Goal: Task Accomplishment & Management: Complete application form

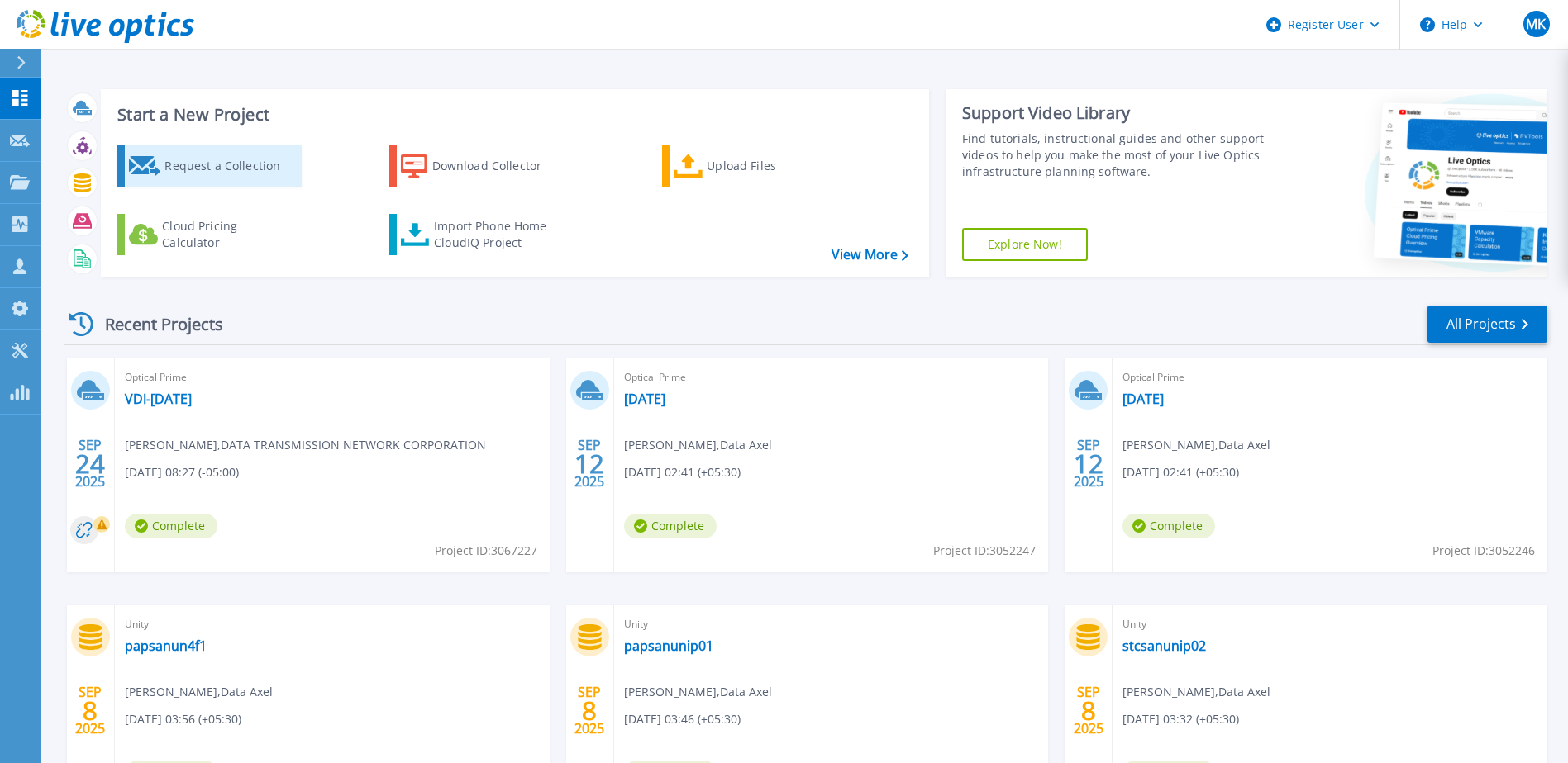
click at [256, 164] on div "Request a Collection" at bounding box center [230, 166] width 132 height 33
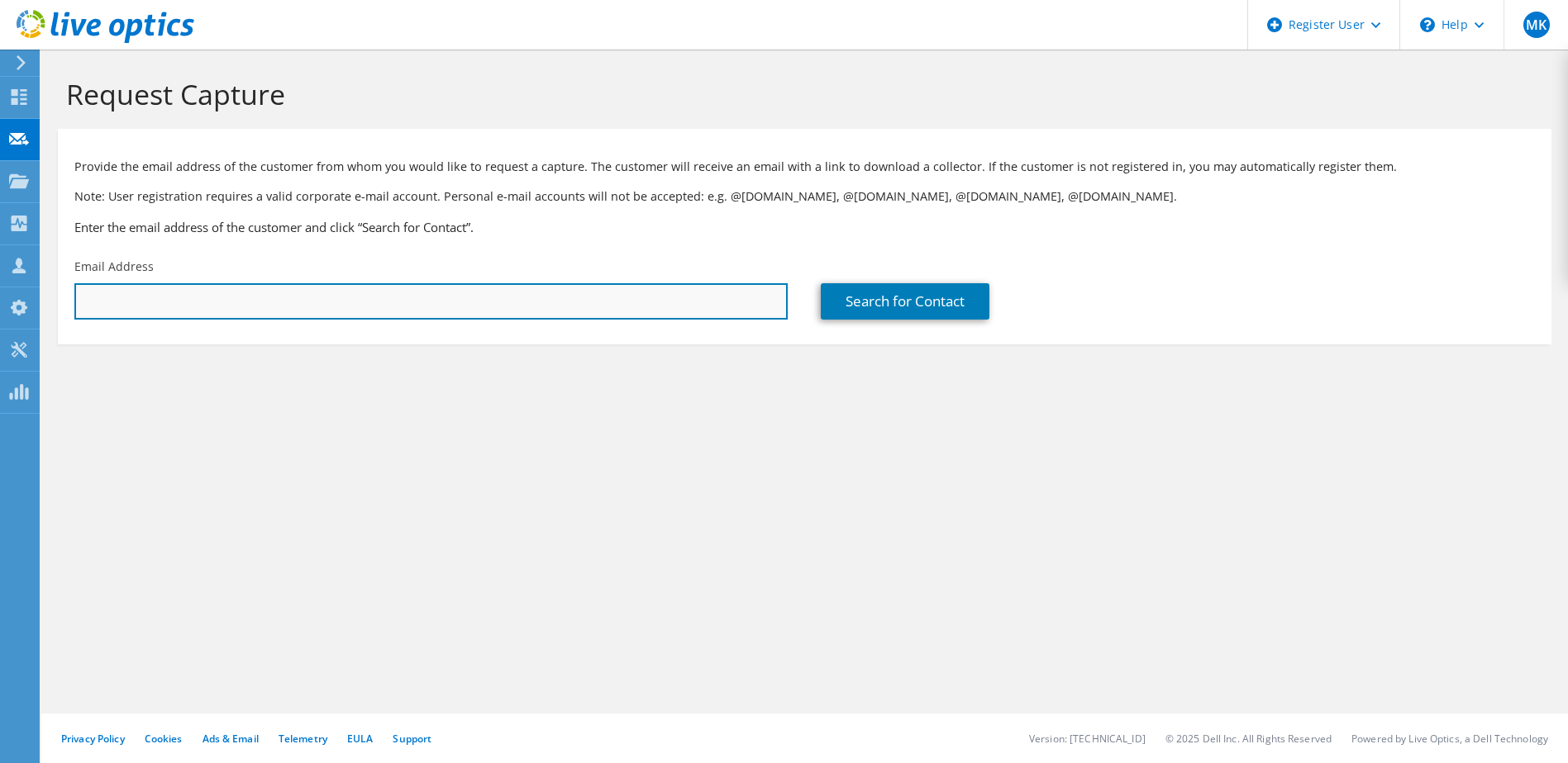
click at [475, 305] on input "text" at bounding box center [430, 301] width 713 height 36
type input "[EMAIL_ADDRESS][DOMAIN_NAME]"
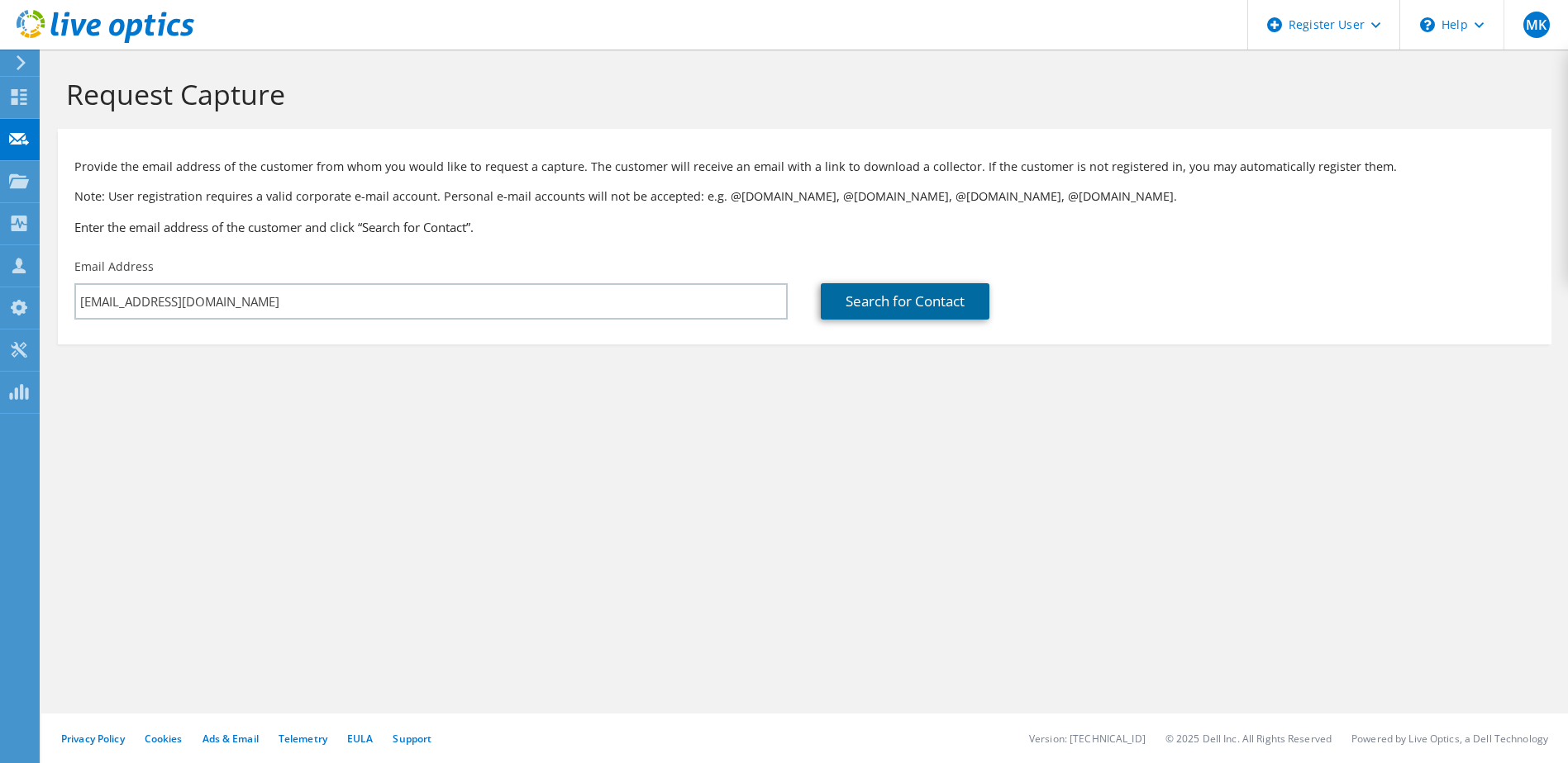
click at [934, 296] on link "Search for Contact" at bounding box center [905, 301] width 169 height 36
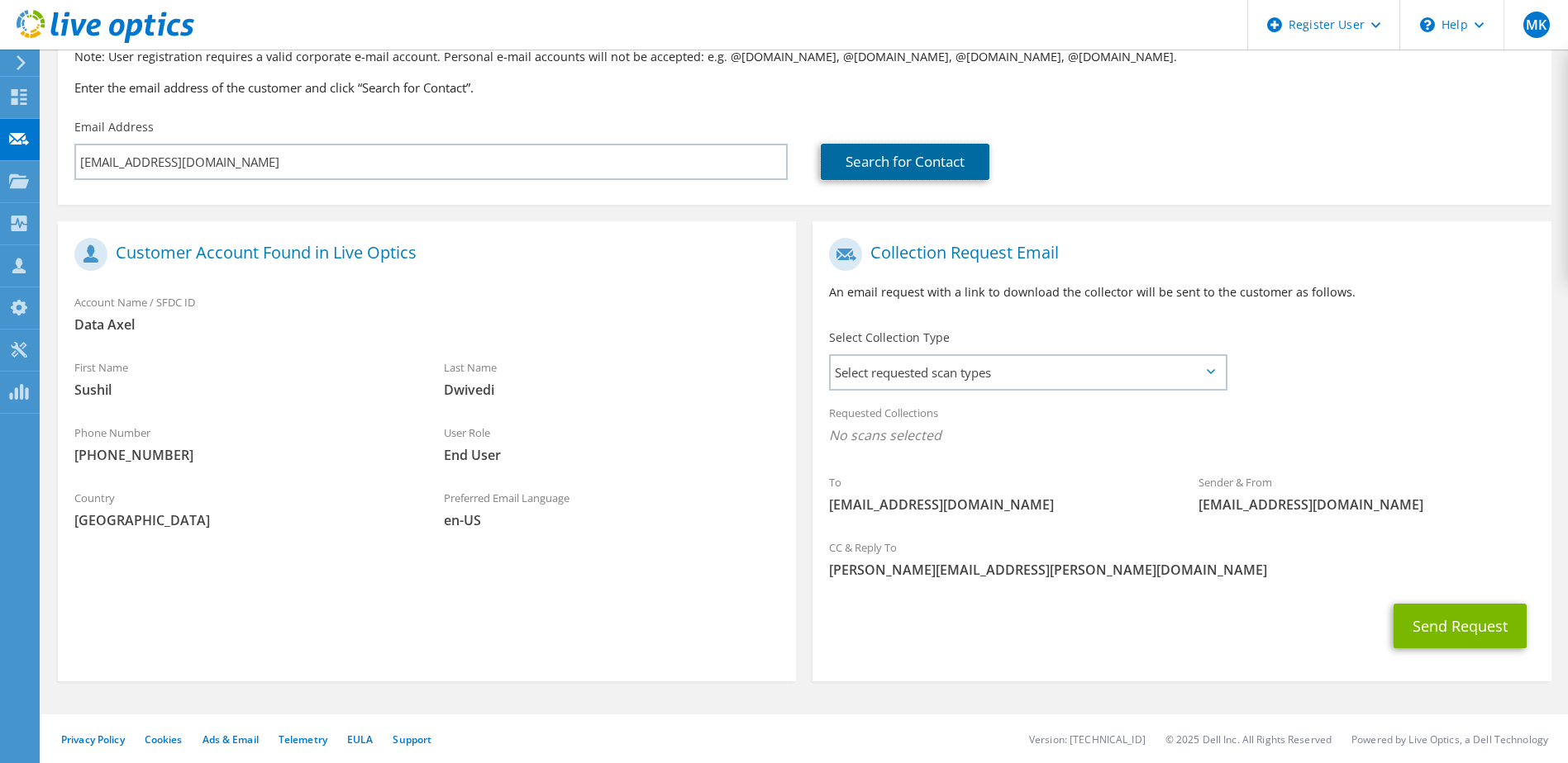
scroll to position [140, 0]
click at [997, 374] on span "Select requested scan types" at bounding box center [1027, 371] width 393 height 33
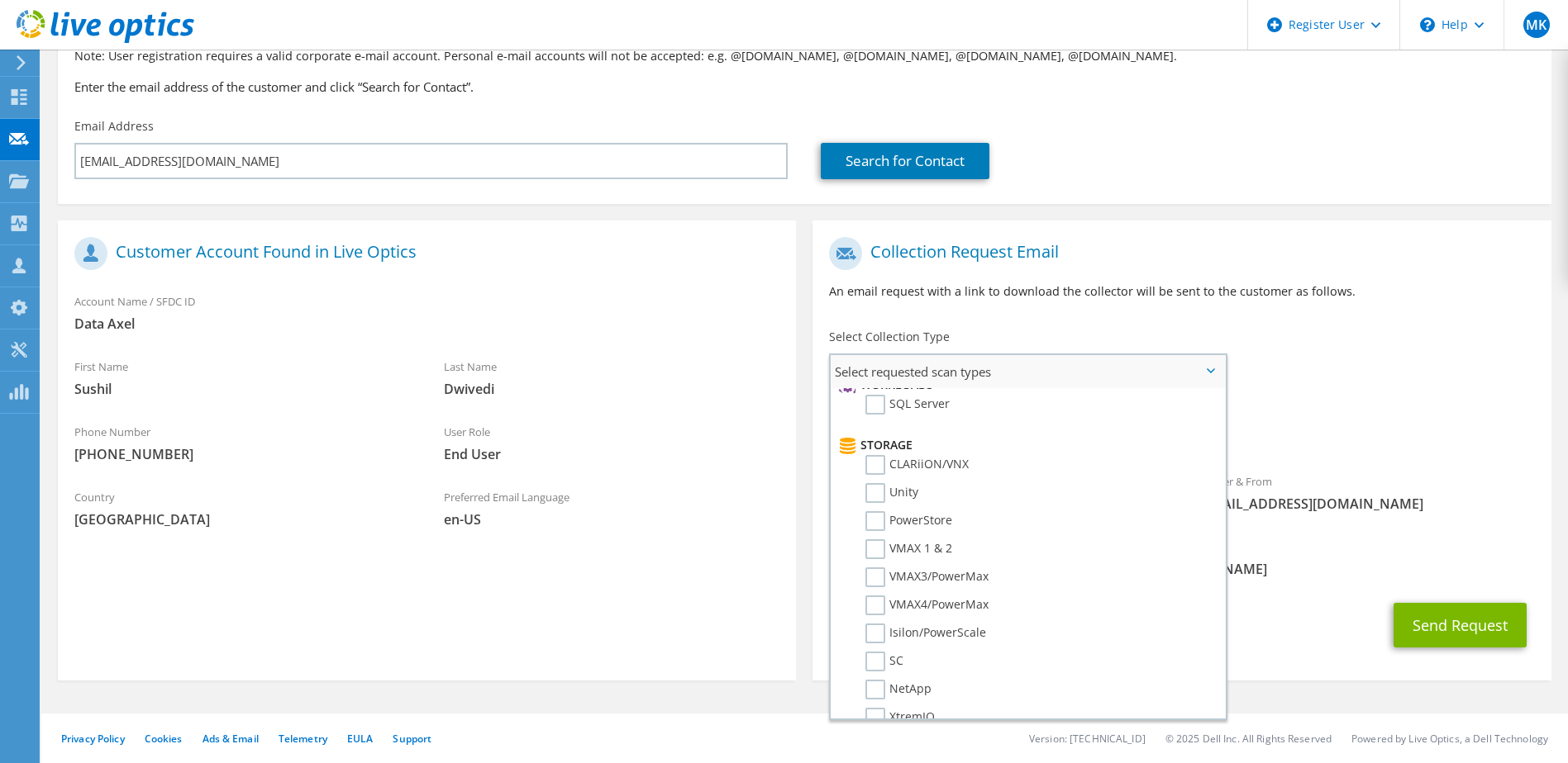
scroll to position [248, 0]
click at [875, 574] on label "VMAX3/PowerMax" at bounding box center [927, 576] width 123 height 20
click at [0, 0] on input "VMAX3/PowerMax" at bounding box center [0, 0] width 0 height 0
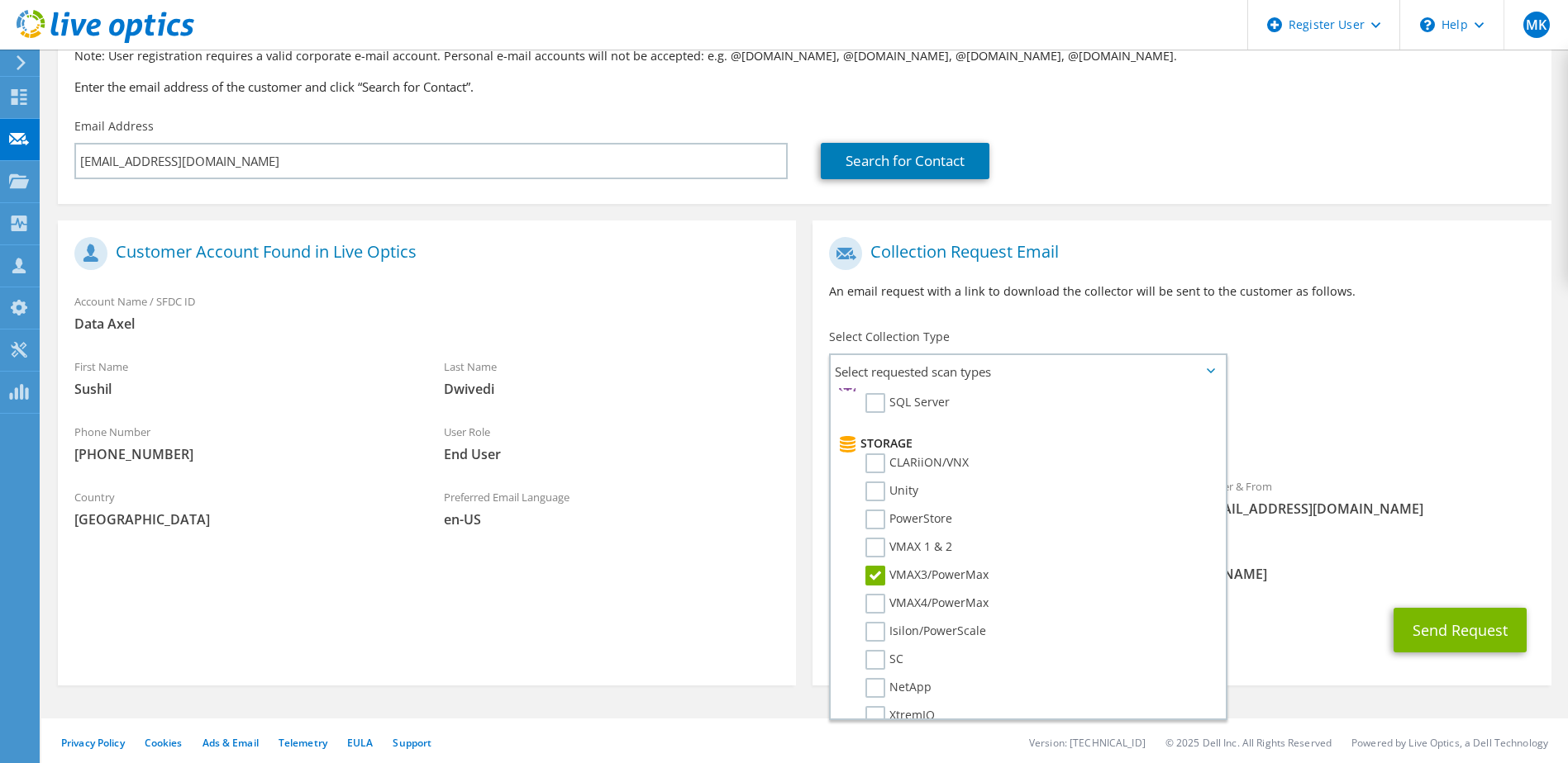
click at [1466, 392] on div "To [EMAIL_ADDRESS][DOMAIN_NAME] Sender & From [EMAIL_ADDRESS][DOMAIN_NAME]" at bounding box center [1181, 382] width 738 height 306
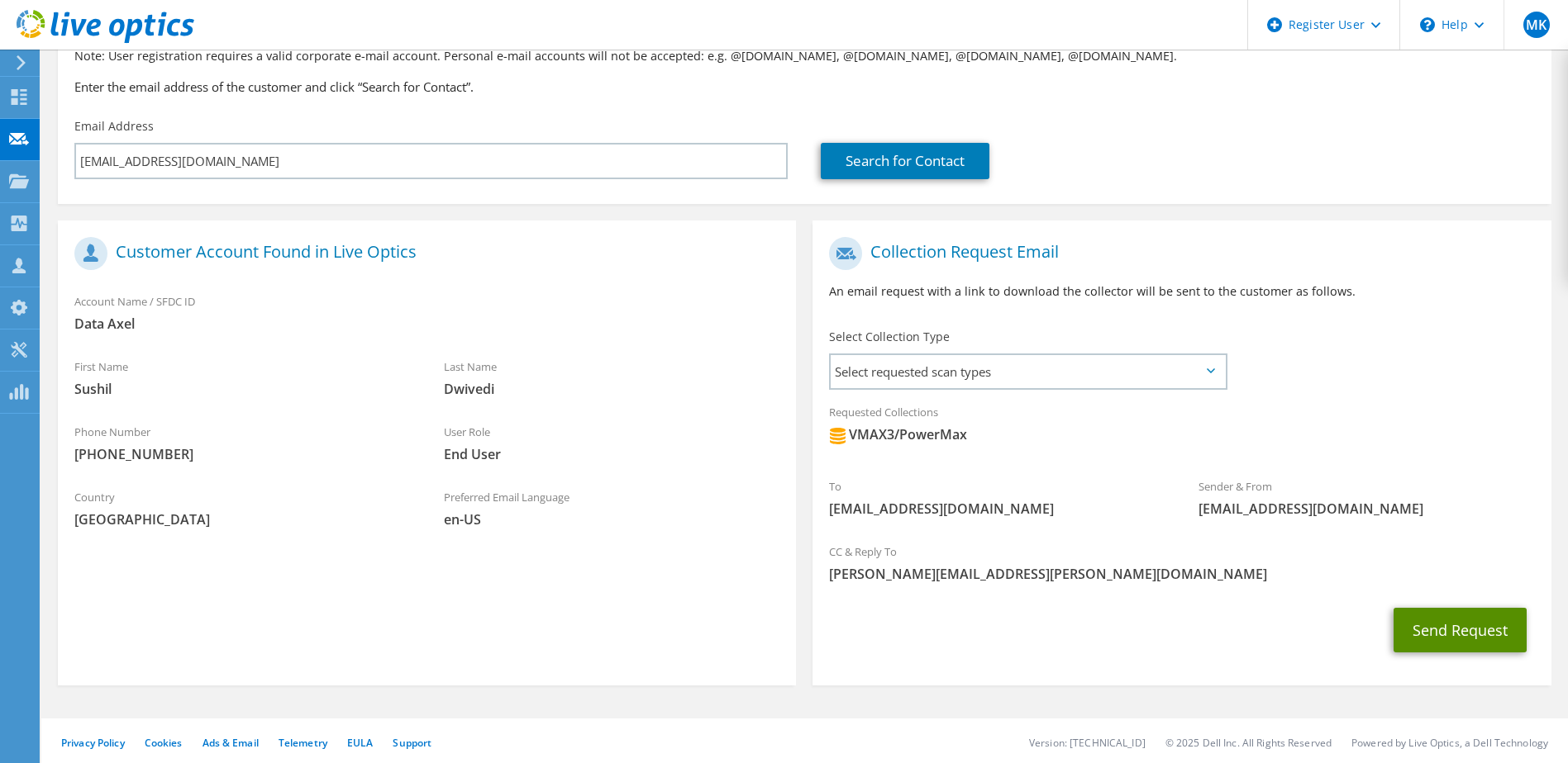
click at [1417, 629] on button "Send Request" at bounding box center [1460, 630] width 133 height 45
